Goal: Transaction & Acquisition: Purchase product/service

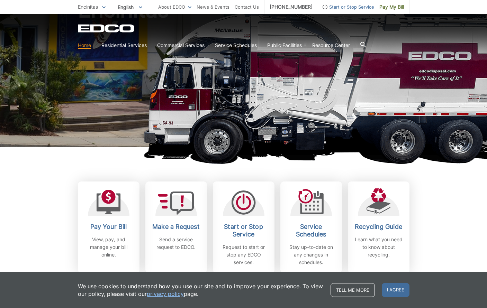
scroll to position [74, 0]
click at [402, 290] on span "I agree" at bounding box center [396, 290] width 28 height 14
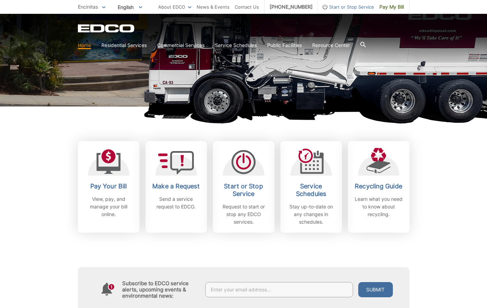
scroll to position [121, 0]
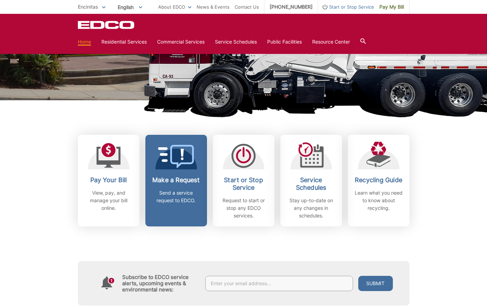
click at [187, 184] on h2 "Make a Request" at bounding box center [176, 180] width 51 height 8
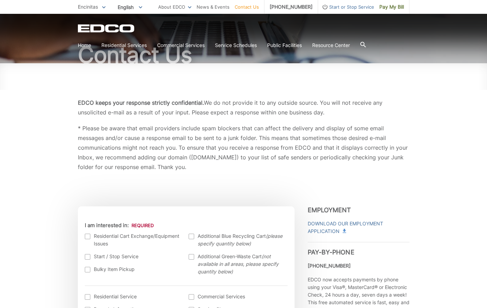
scroll to position [61, 0]
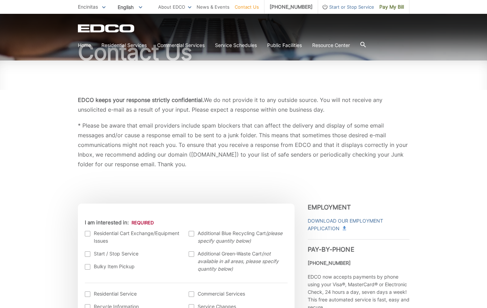
click at [87, 233] on div at bounding box center [88, 234] width 6 height 6
click at [0, 0] on input "I am interested in:" at bounding box center [0, 0] width 0 height 0
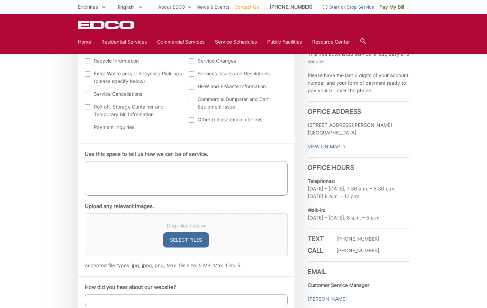
scroll to position [306, 0]
click at [400, 8] on span "Pay My Bill" at bounding box center [391, 7] width 25 height 8
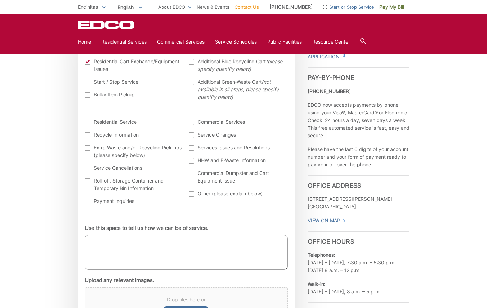
scroll to position [232, 0]
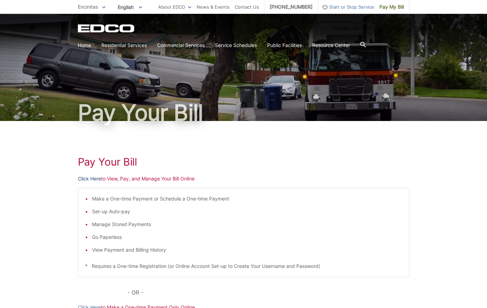
click at [93, 180] on link "Click Here" at bounding box center [89, 179] width 23 height 8
click at [275, 165] on h1 "Pay Your Bill" at bounding box center [244, 162] width 332 height 12
